Goal: Information Seeking & Learning: Learn about a topic

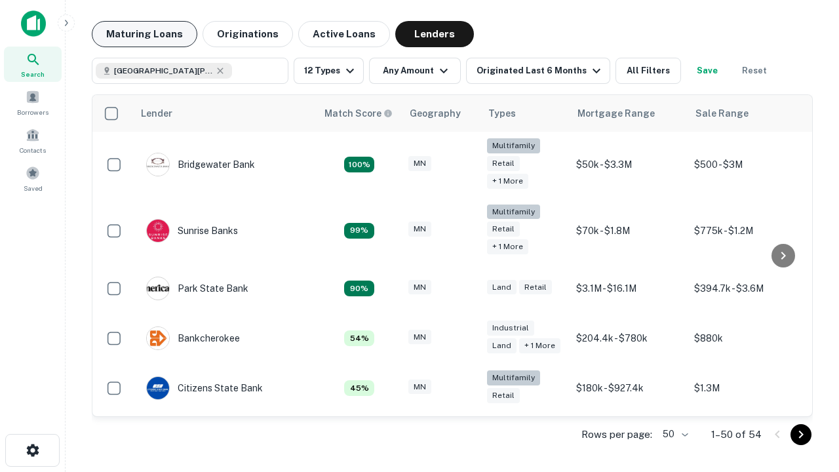
click at [144, 34] on button "Maturing Loans" at bounding box center [144, 34] width 105 height 26
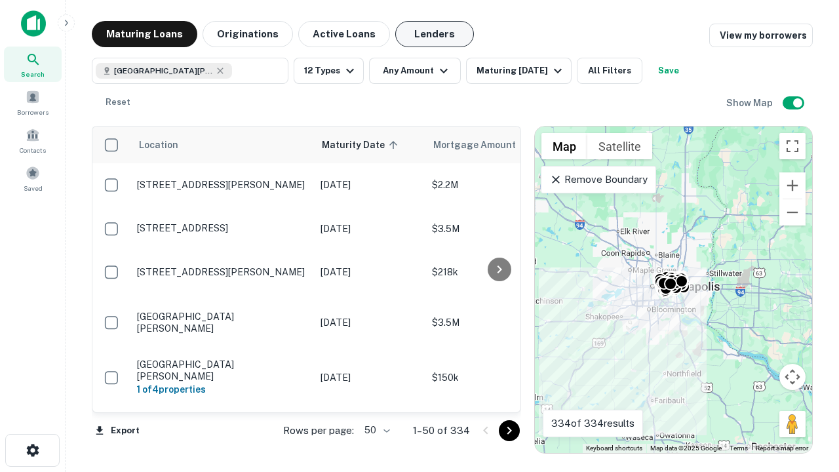
click at [434, 34] on button "Lenders" at bounding box center [434, 34] width 79 height 26
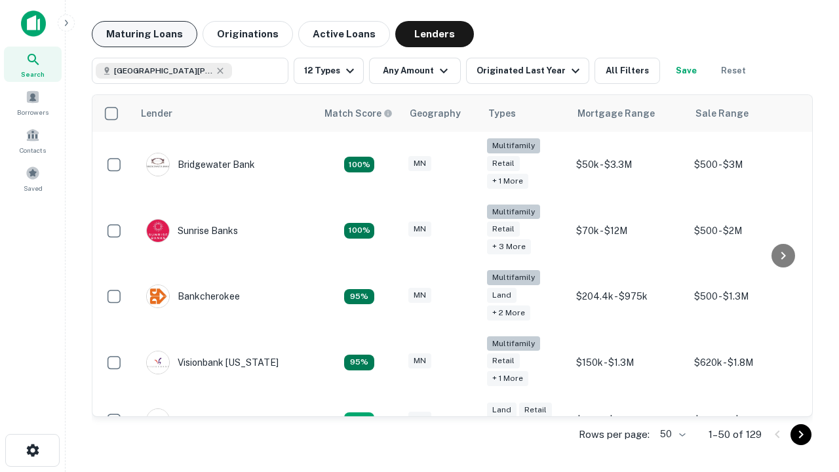
click at [144, 34] on button "Maturing Loans" at bounding box center [144, 34] width 105 height 26
